Goal: Check status: Check status

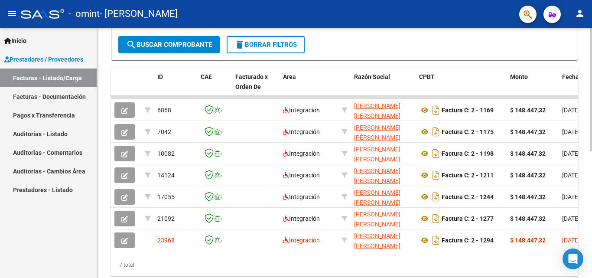
scroll to position [257, 0]
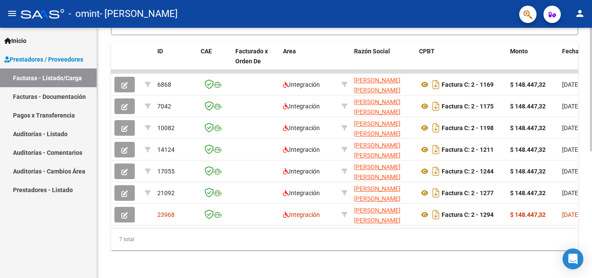
click at [571, 192] on div "Video tutorial PRESTADORES -> Listado de CPBTs Emitidos por Prestadores / Prove…" at bounding box center [345, 28] width 497 height 500
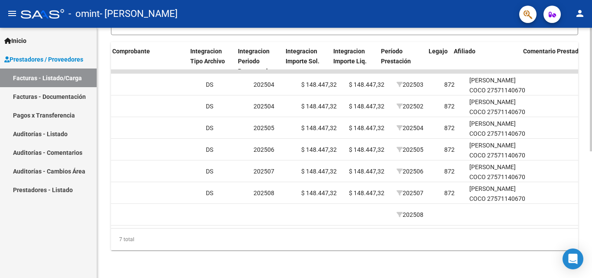
scroll to position [0, 861]
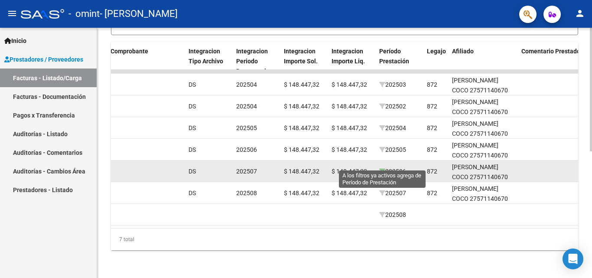
click at [380, 168] on icon at bounding box center [382, 171] width 6 height 6
type input "202506"
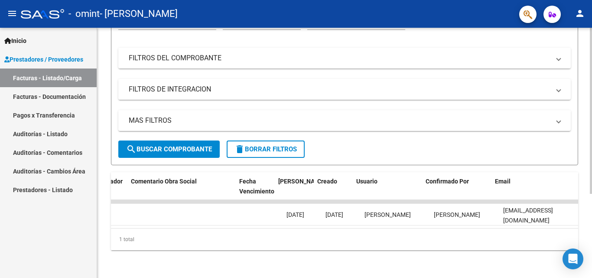
scroll to position [0, 1361]
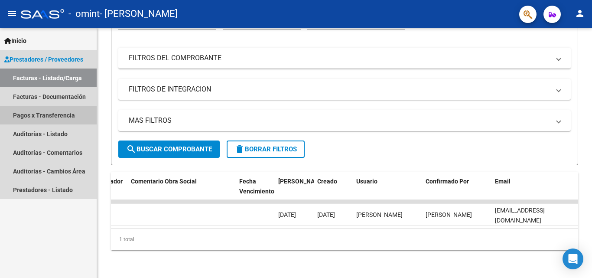
click at [61, 116] on link "Pagos x Transferencia" at bounding box center [48, 115] width 97 height 19
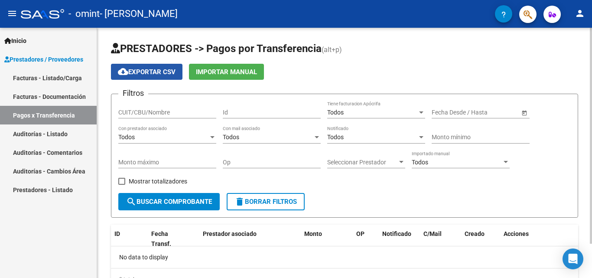
click at [151, 72] on span "cloud_download Exportar CSV" at bounding box center [147, 72] width 58 height 8
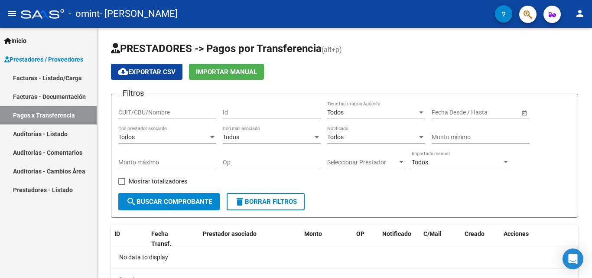
click at [48, 91] on link "Facturas - Documentación" at bounding box center [48, 96] width 97 height 19
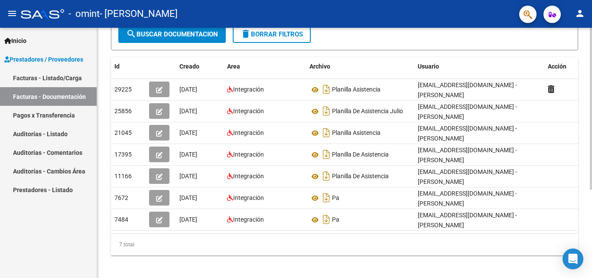
scroll to position [137, 0]
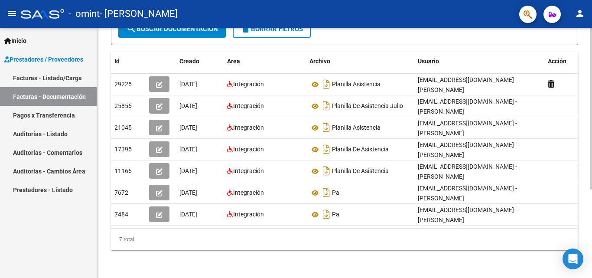
click at [592, 145] on div at bounding box center [591, 197] width 2 height 162
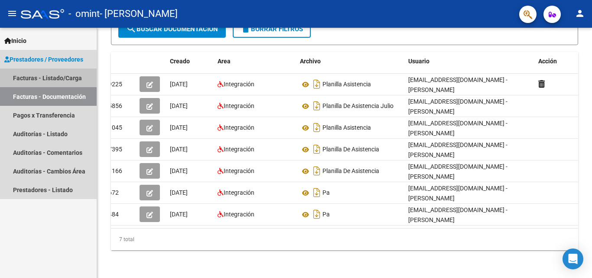
click at [27, 75] on link "Facturas - Listado/Carga" at bounding box center [48, 78] width 97 height 19
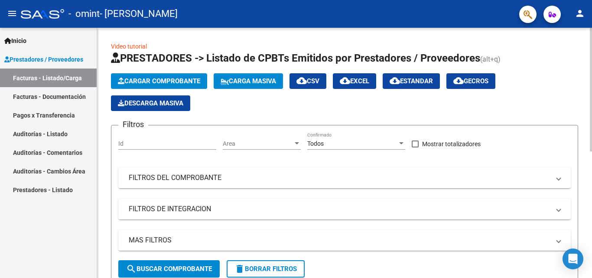
scroll to position [250, 0]
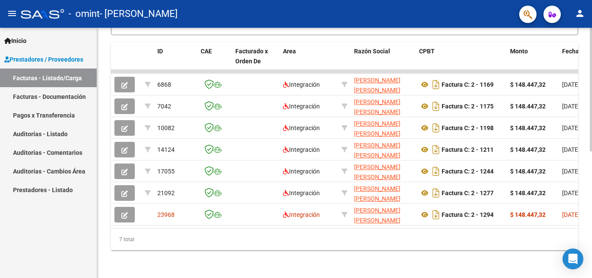
click at [590, 176] on div at bounding box center [591, 153] width 2 height 250
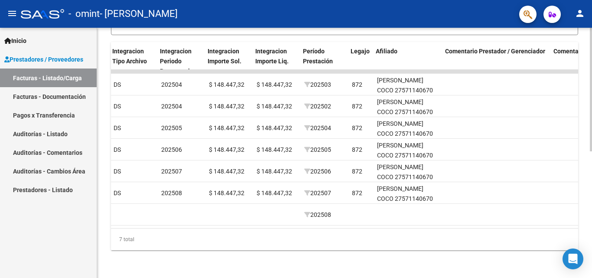
scroll to position [0, 954]
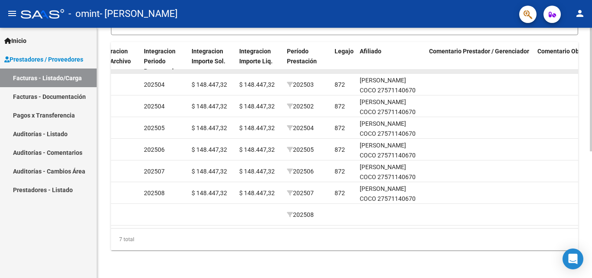
click at [506, 70] on datatable-body-cell at bounding box center [480, 71] width 108 height 3
